Goal: Task Accomplishment & Management: Use online tool/utility

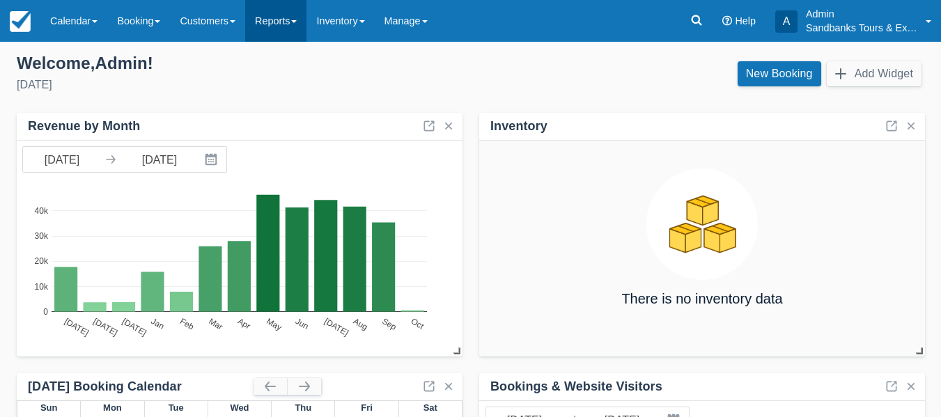
click at [300, 26] on link "Reports" at bounding box center [275, 21] width 61 height 42
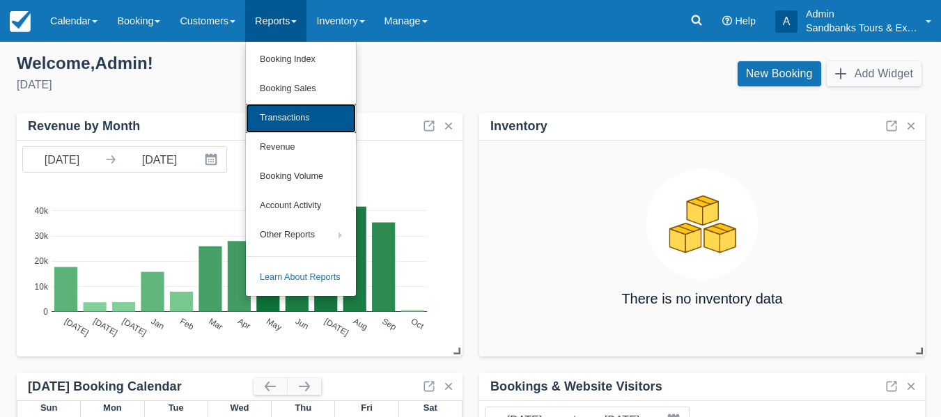
click at [293, 111] on link "Transactions" at bounding box center [301, 118] width 110 height 29
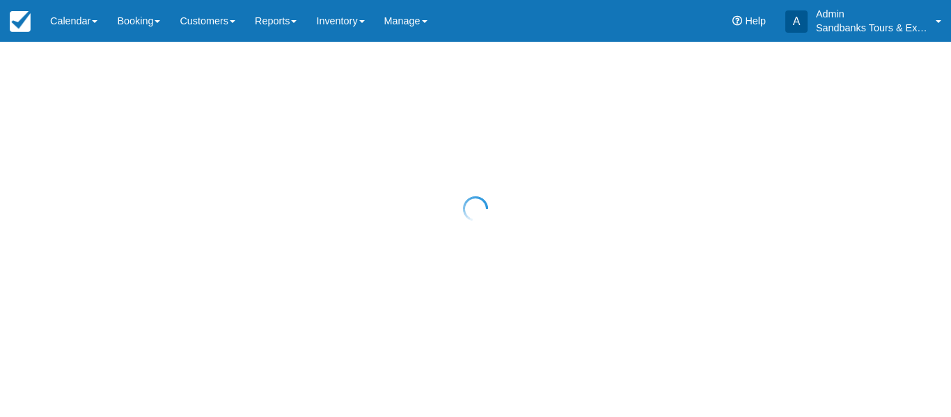
select select "10"
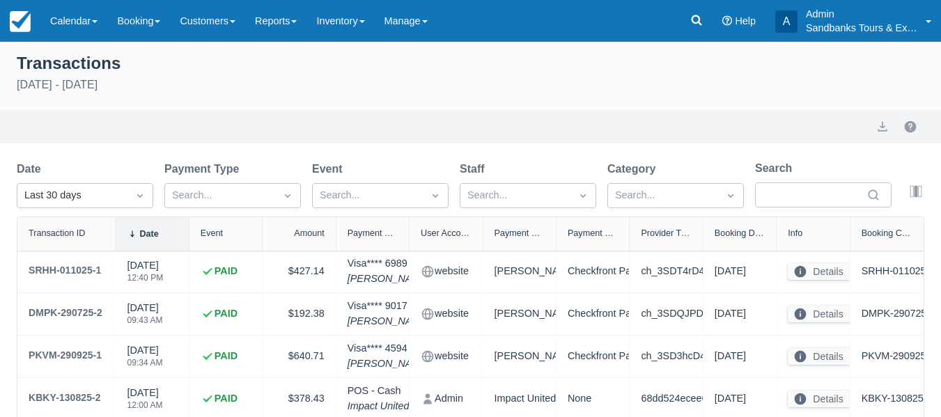
drag, startPoint x: 95, startPoint y: 233, endPoint x: 118, endPoint y: 237, distance: 23.5
click at [118, 237] on div at bounding box center [114, 233] width 25 height 33
